Goal: Use online tool/utility: Utilize a website feature to perform a specific function

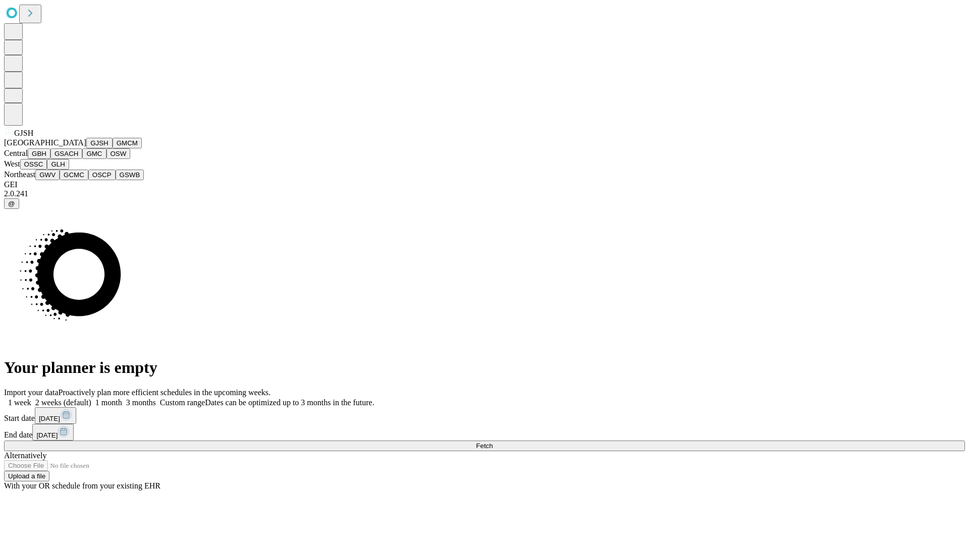
click at [86, 148] on button "GJSH" at bounding box center [99, 143] width 26 height 11
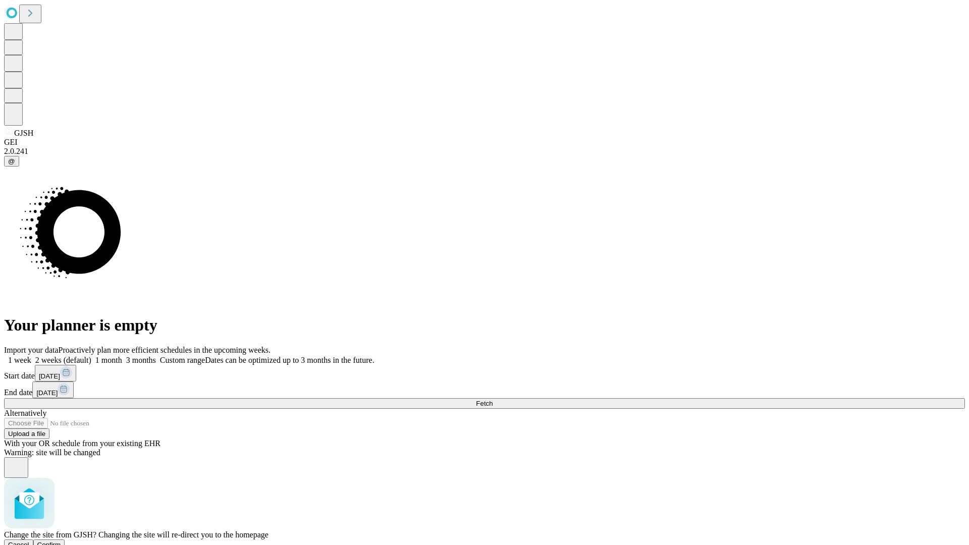
click at [61, 541] on span "Confirm" at bounding box center [49, 545] width 24 height 8
click at [122, 356] on label "1 month" at bounding box center [106, 360] width 31 height 9
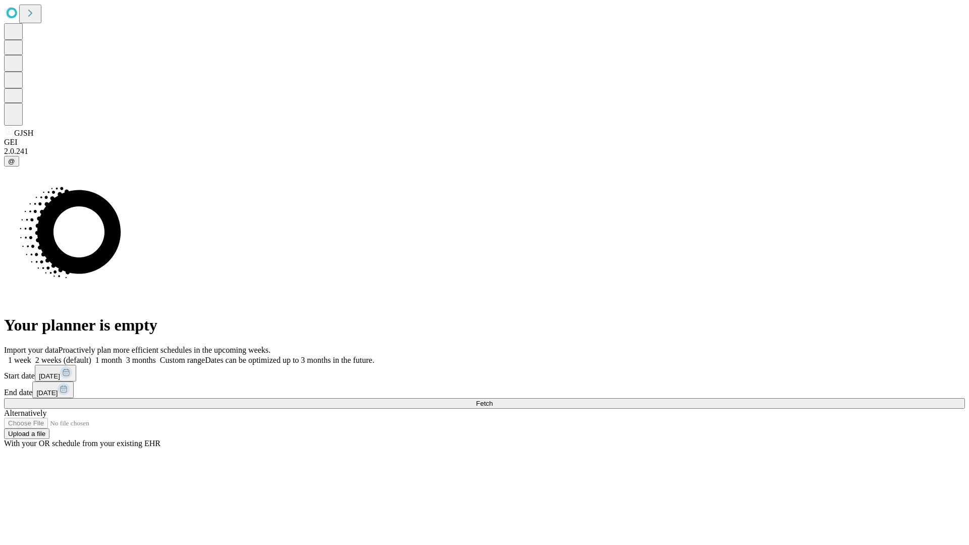
click at [493, 400] on span "Fetch" at bounding box center [484, 404] width 17 height 8
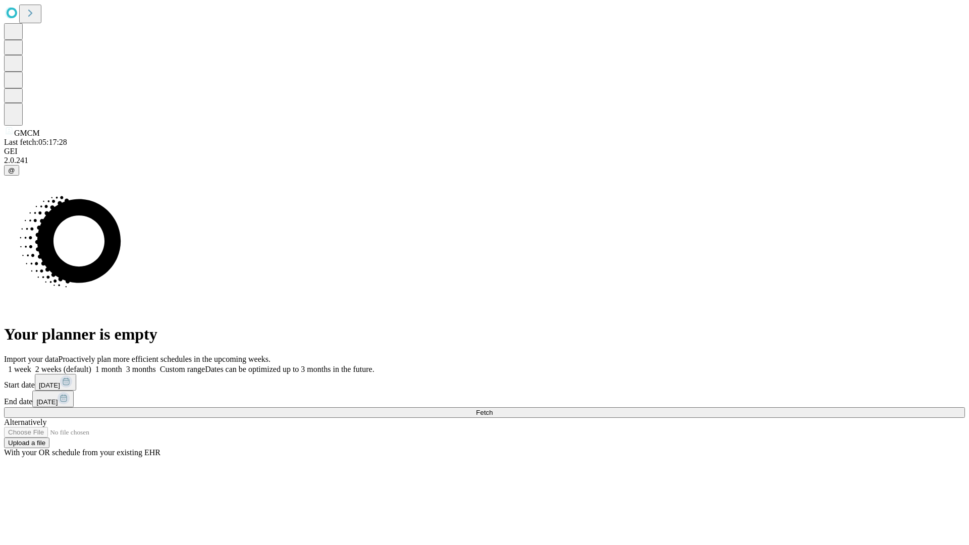
click at [122, 365] on label "1 month" at bounding box center [106, 369] width 31 height 9
click at [493, 409] on span "Fetch" at bounding box center [484, 413] width 17 height 8
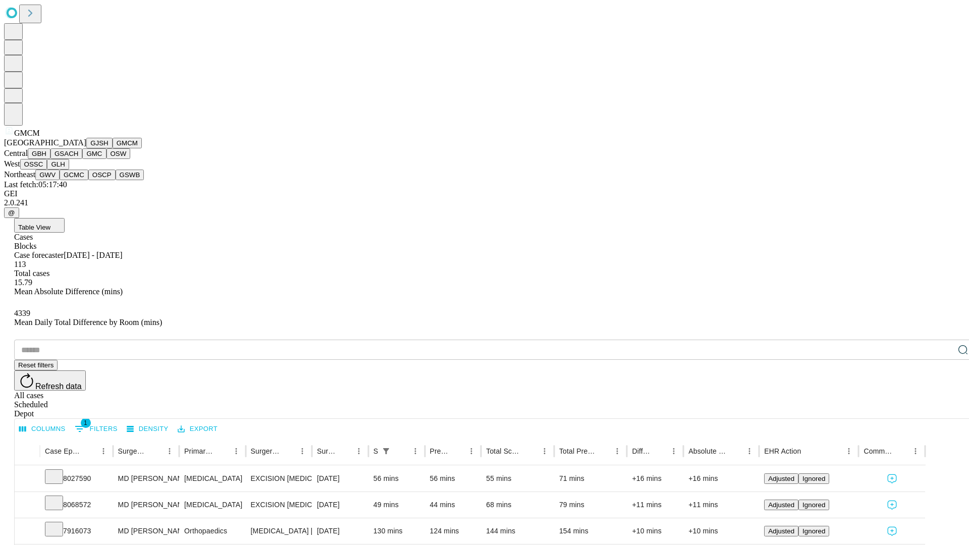
click at [50, 159] on button "GBH" at bounding box center [39, 153] width 23 height 11
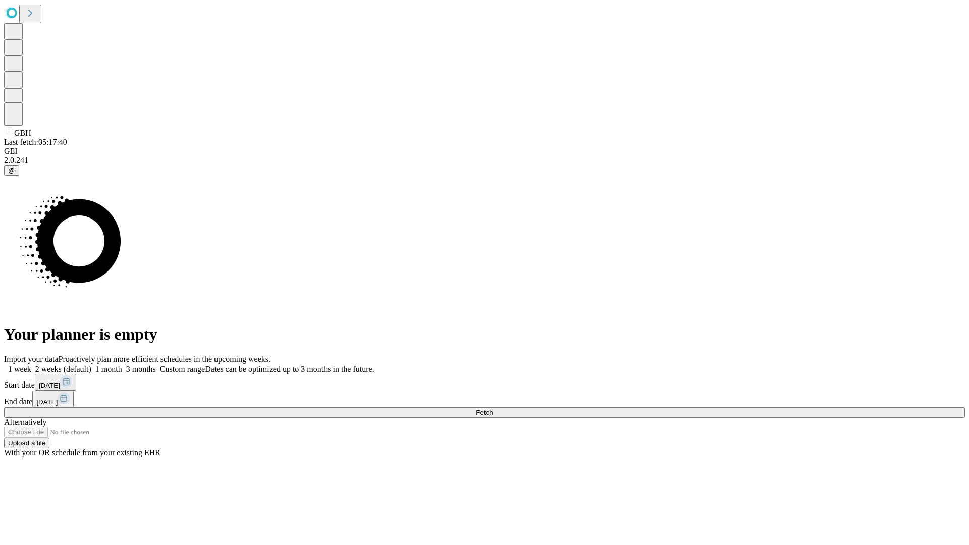
click at [122, 365] on label "1 month" at bounding box center [106, 369] width 31 height 9
click at [493, 409] on span "Fetch" at bounding box center [484, 413] width 17 height 8
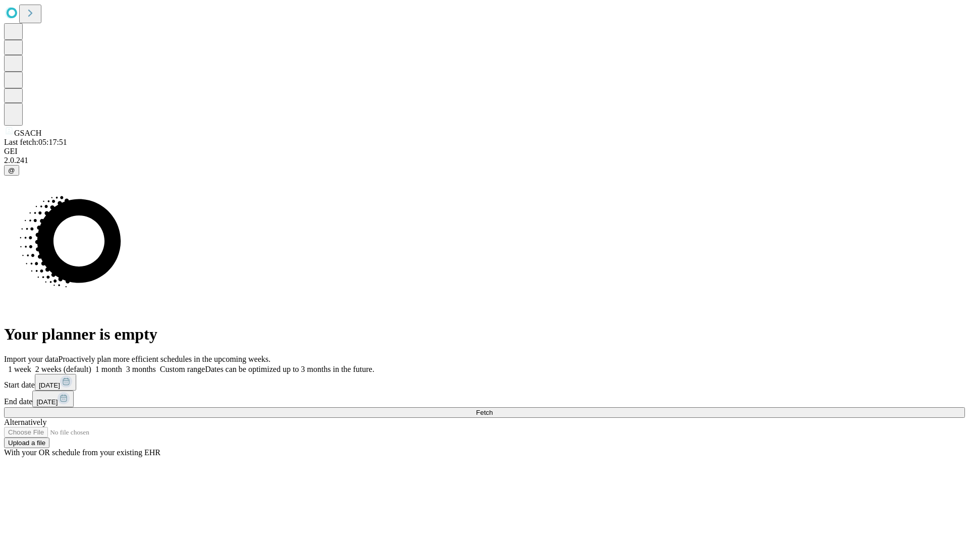
click at [122, 365] on label "1 month" at bounding box center [106, 369] width 31 height 9
click at [493, 409] on span "Fetch" at bounding box center [484, 413] width 17 height 8
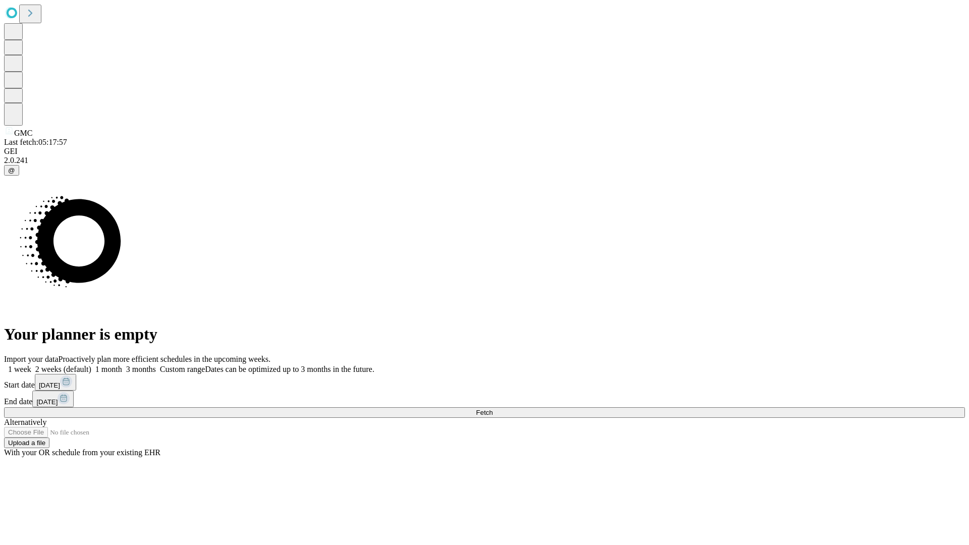
click at [493, 409] on span "Fetch" at bounding box center [484, 413] width 17 height 8
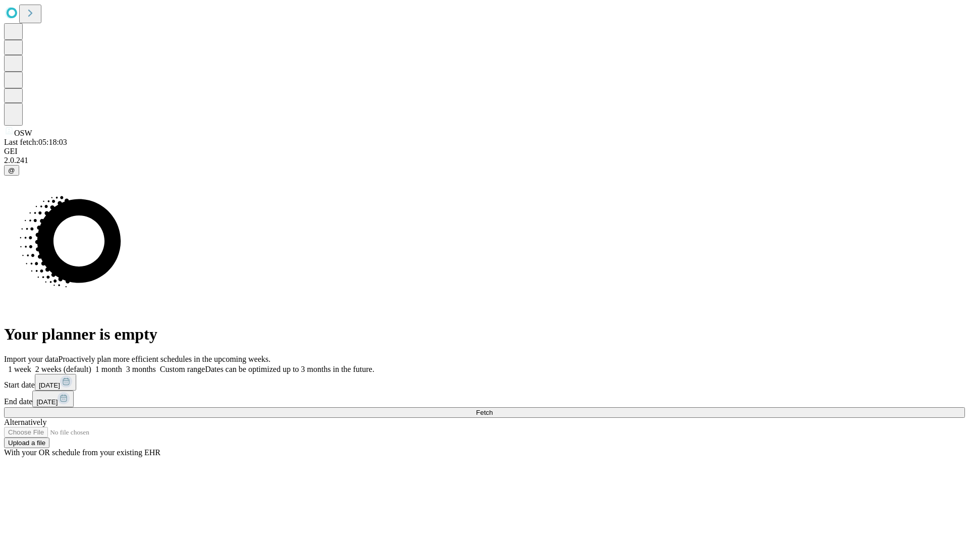
click at [122, 365] on label "1 month" at bounding box center [106, 369] width 31 height 9
click at [493, 409] on span "Fetch" at bounding box center [484, 413] width 17 height 8
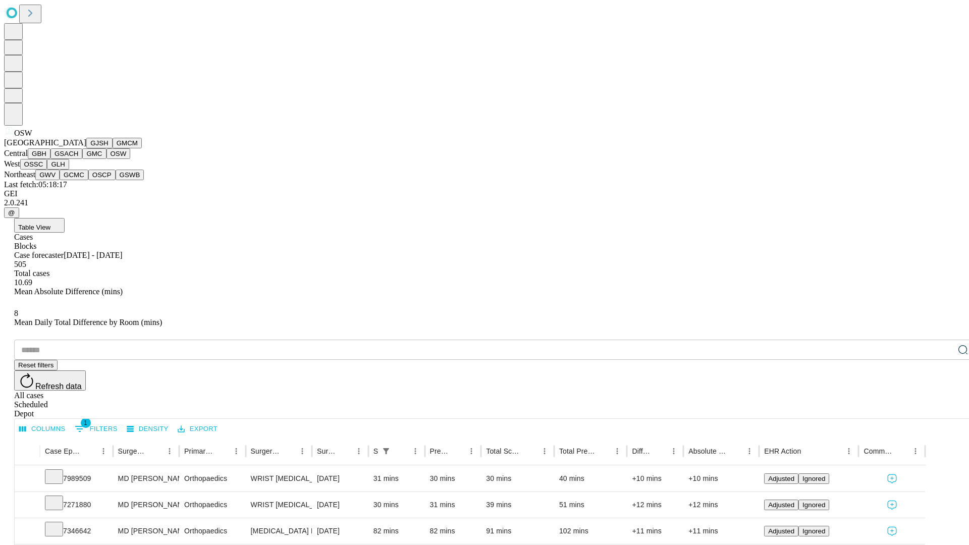
click at [47, 170] on button "OSSC" at bounding box center [33, 164] width 27 height 11
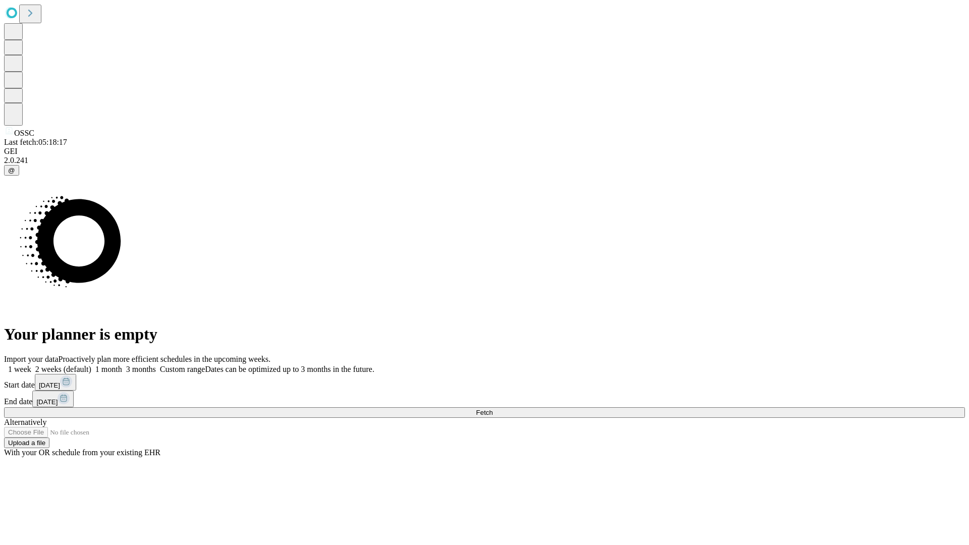
click at [122, 365] on label "1 month" at bounding box center [106, 369] width 31 height 9
click at [493, 409] on span "Fetch" at bounding box center [484, 413] width 17 height 8
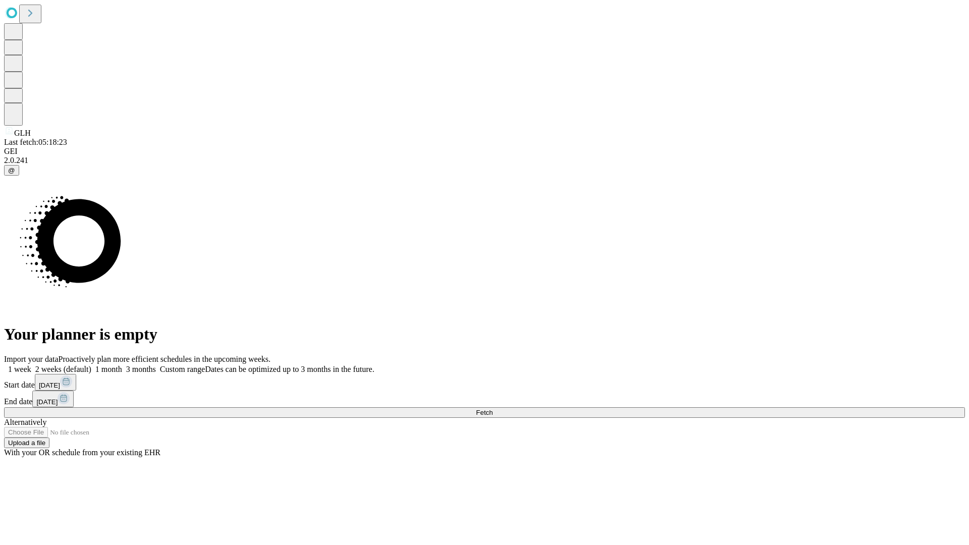
click at [122, 365] on label "1 month" at bounding box center [106, 369] width 31 height 9
click at [493, 409] on span "Fetch" at bounding box center [484, 413] width 17 height 8
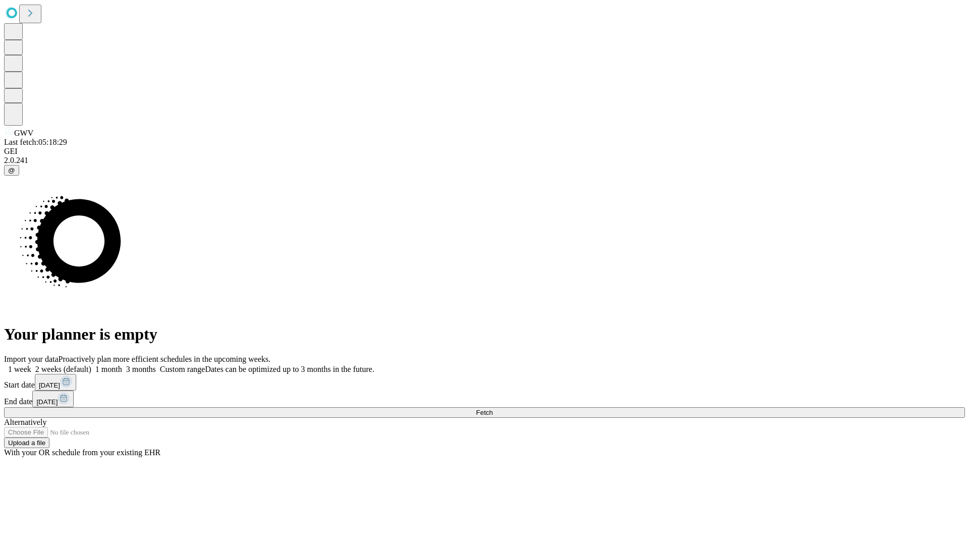
click at [122, 365] on label "1 month" at bounding box center [106, 369] width 31 height 9
click at [493, 409] on span "Fetch" at bounding box center [484, 413] width 17 height 8
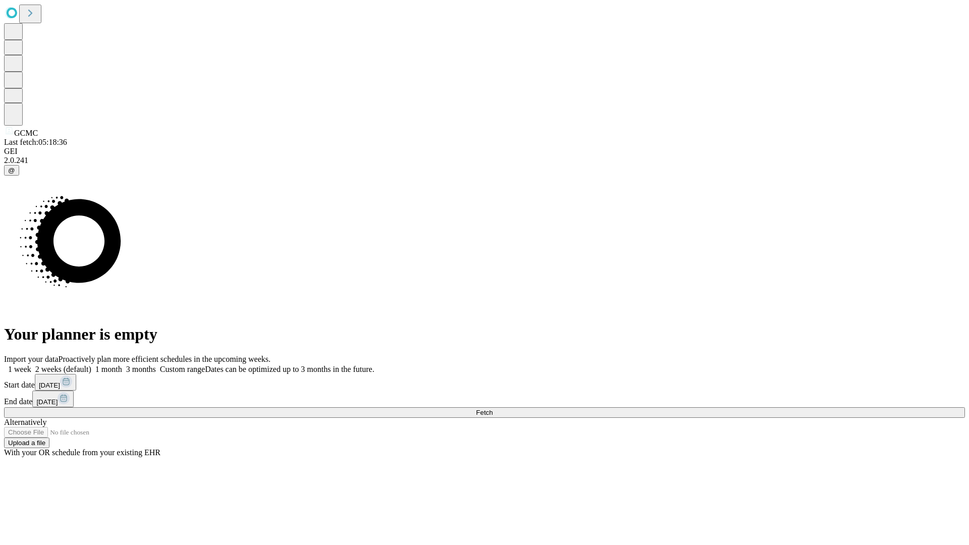
click at [122, 365] on label "1 month" at bounding box center [106, 369] width 31 height 9
click at [493, 409] on span "Fetch" at bounding box center [484, 413] width 17 height 8
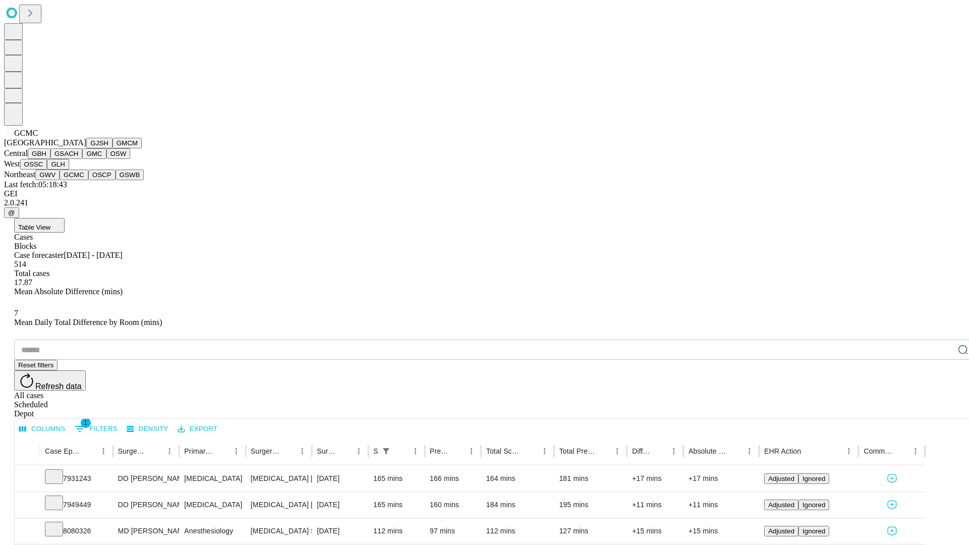
click at [88, 180] on button "OSCP" at bounding box center [101, 175] width 27 height 11
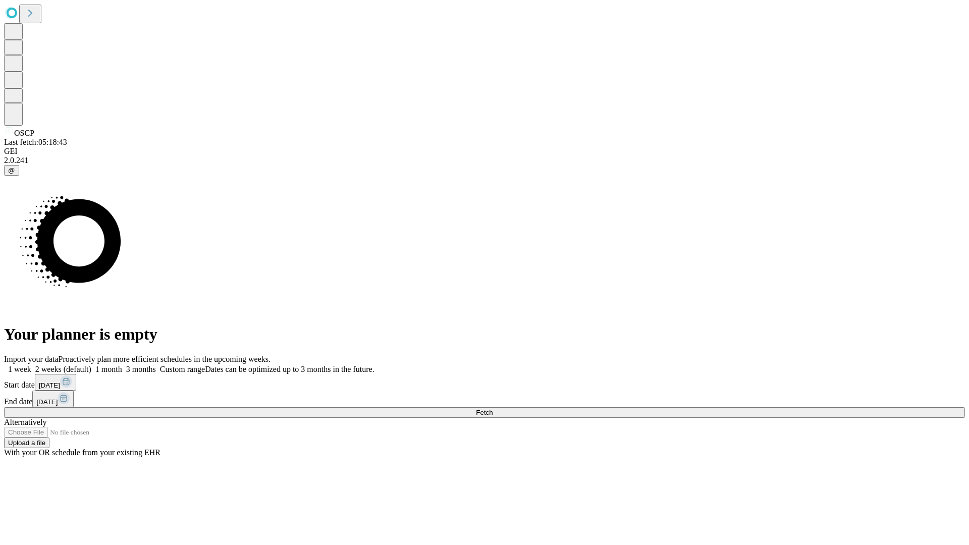
click at [122, 365] on label "1 month" at bounding box center [106, 369] width 31 height 9
click at [493, 409] on span "Fetch" at bounding box center [484, 413] width 17 height 8
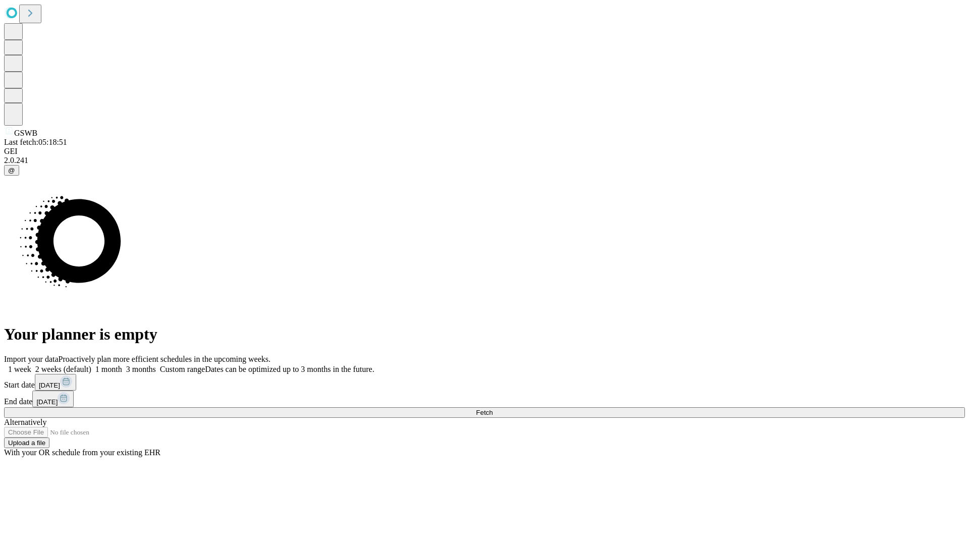
click at [122, 365] on label "1 month" at bounding box center [106, 369] width 31 height 9
click at [493, 409] on span "Fetch" at bounding box center [484, 413] width 17 height 8
